Goal: Task Accomplishment & Management: Complete application form

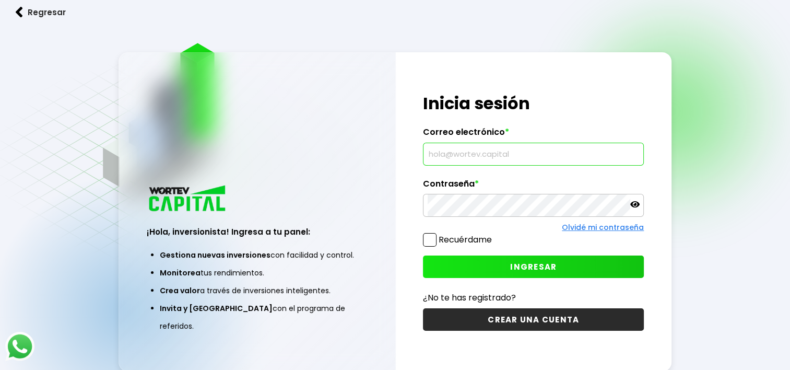
click at [503, 151] on input "text" at bounding box center [533, 154] width 211 height 22
type input "[EMAIL_ADDRESS][DOMAIN_NAME]"
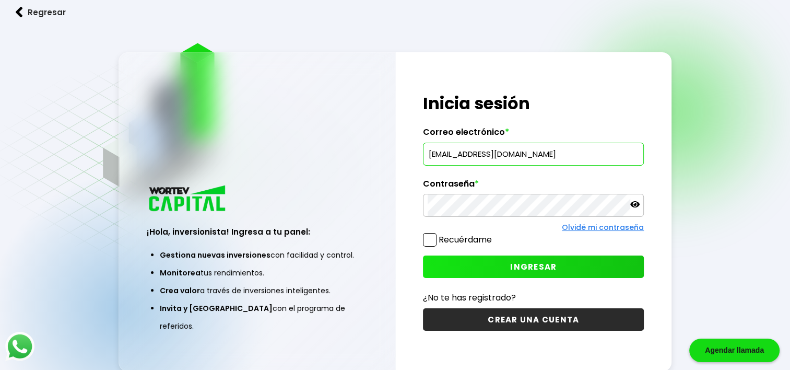
click at [633, 205] on icon at bounding box center [634, 204] width 9 height 6
click at [632, 202] on icon at bounding box center [634, 203] width 9 height 7
